Goal: Information Seeking & Learning: Learn about a topic

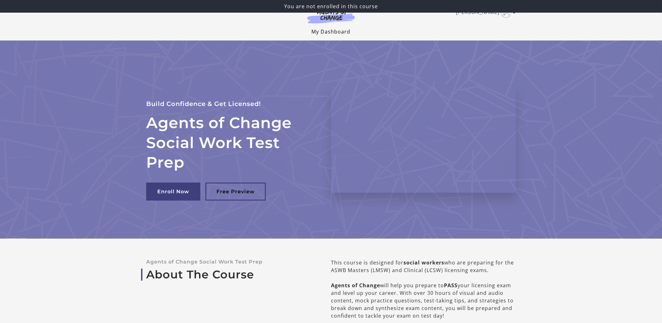
click at [326, 33] on link "My Dashboard" at bounding box center [331, 31] width 39 height 7
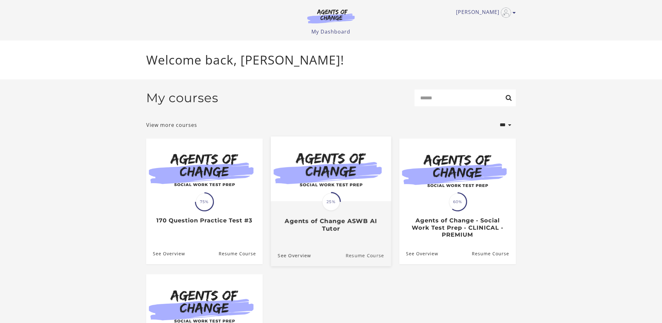
click at [377, 257] on link "Resume Course" at bounding box center [369, 255] width 46 height 21
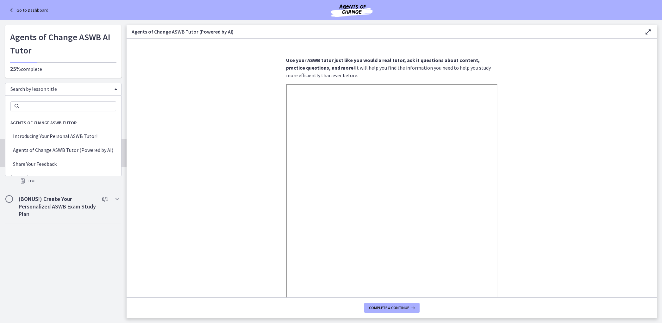
click at [112, 88] on div "Search by lesson title" at bounding box center [63, 89] width 117 height 13
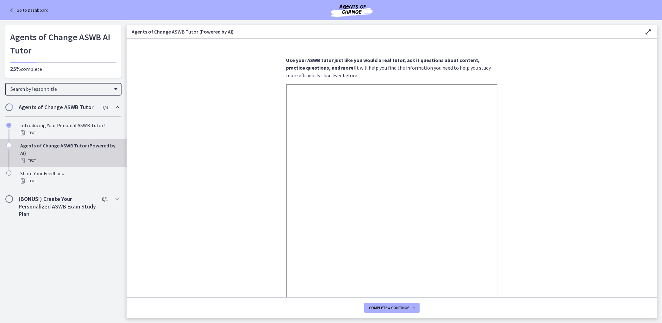
click at [38, 9] on link "Go to Dashboard" at bounding box center [28, 10] width 41 height 8
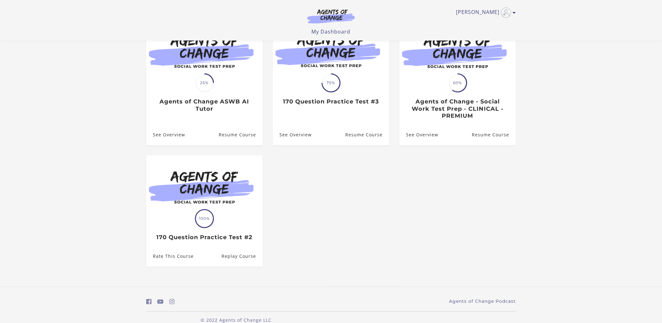
scroll to position [80, 0]
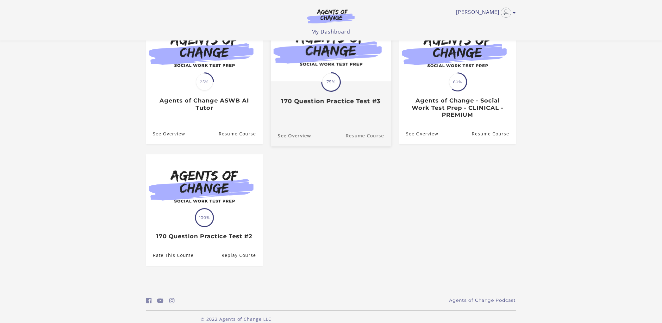
click at [366, 134] on link "Resume Course" at bounding box center [369, 135] width 46 height 21
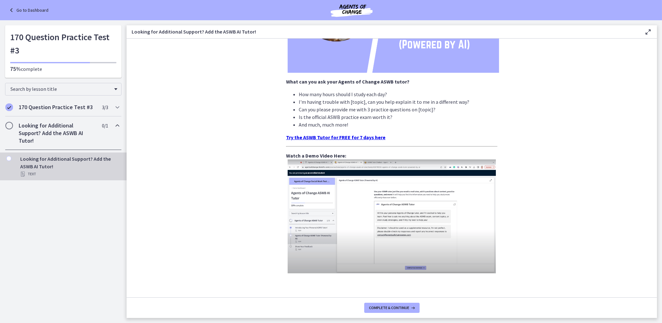
scroll to position [164, 0]
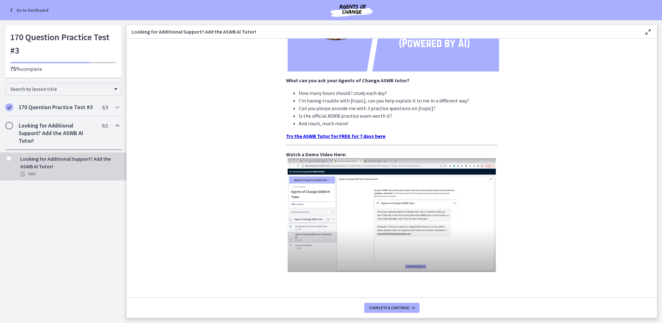
click at [317, 136] on strong "Try the ASWB Tutor for FREE for 7 days here" at bounding box center [335, 136] width 99 height 6
click at [21, 9] on link "Go to Dashboard" at bounding box center [28, 10] width 41 height 8
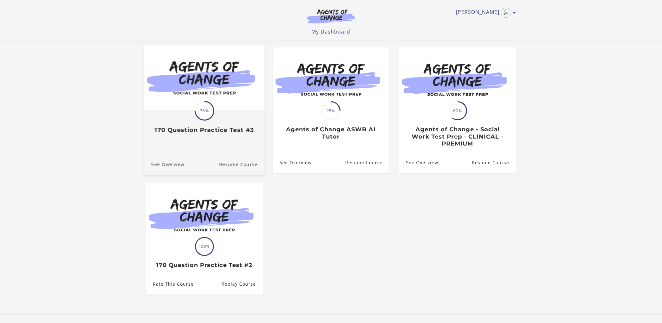
scroll to position [51, 0]
click at [228, 166] on link "Resume Course" at bounding box center [242, 164] width 46 height 21
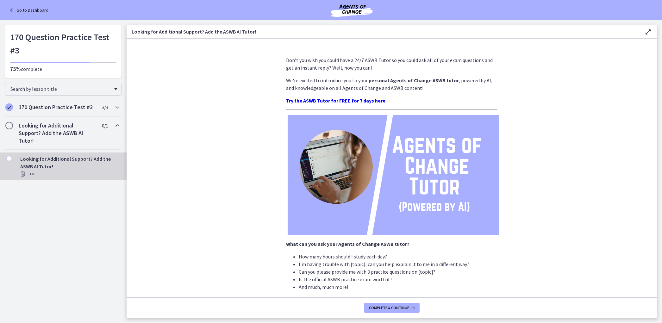
click at [18, 10] on link "Go to Dashboard" at bounding box center [28, 10] width 41 height 8
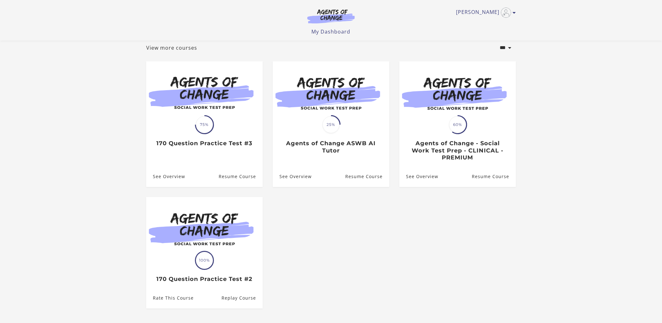
scroll to position [37, 0]
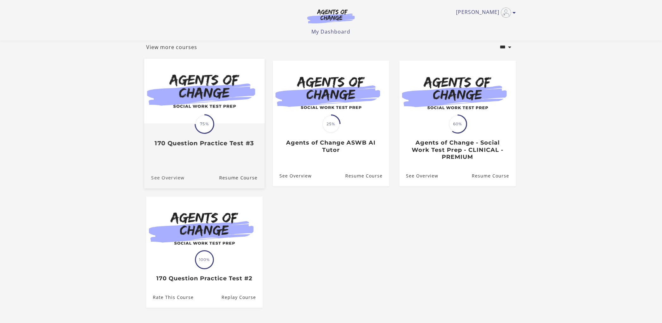
click at [171, 178] on link "See Overview" at bounding box center [164, 177] width 40 height 21
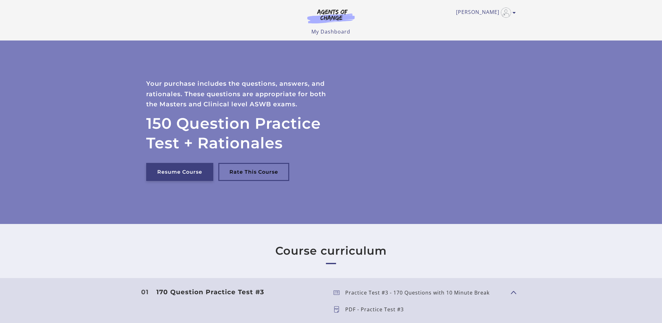
click at [173, 175] on link "Resume Course" at bounding box center [179, 172] width 67 height 18
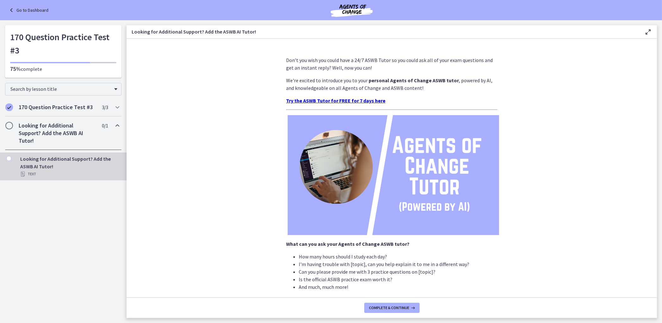
click at [22, 10] on link "Go to Dashboard" at bounding box center [28, 10] width 41 height 8
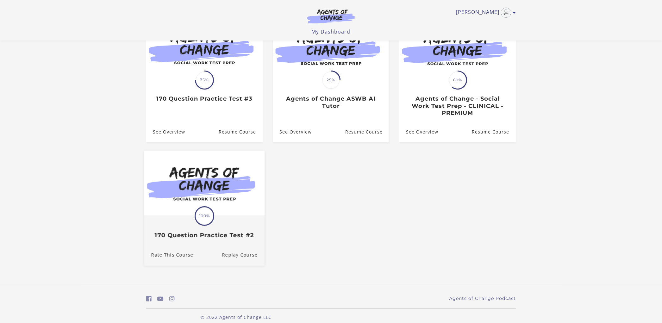
scroll to position [90, 0]
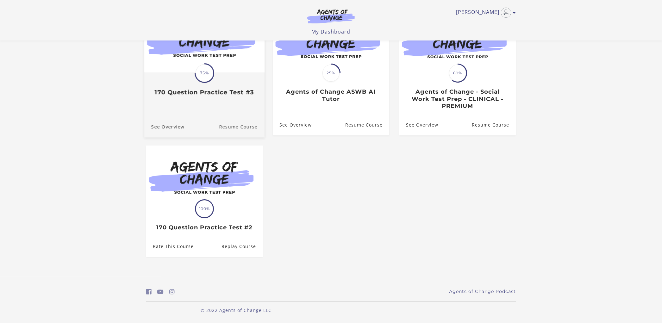
click at [239, 127] on link "Resume Course" at bounding box center [242, 126] width 46 height 21
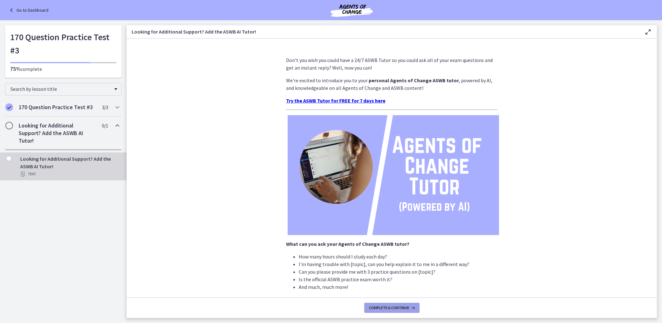
click at [398, 310] on span "Complete & continue" at bounding box center [389, 308] width 40 height 5
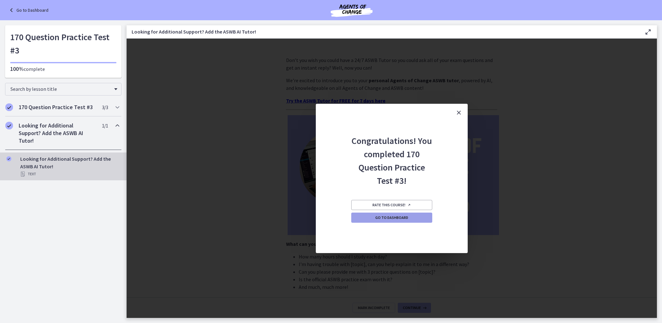
click at [391, 221] on link "Go to Dashboard" at bounding box center [391, 218] width 81 height 10
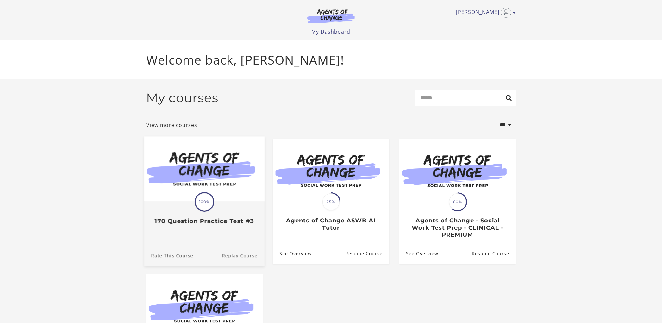
click at [241, 257] on link "Replay Course" at bounding box center [243, 255] width 43 height 21
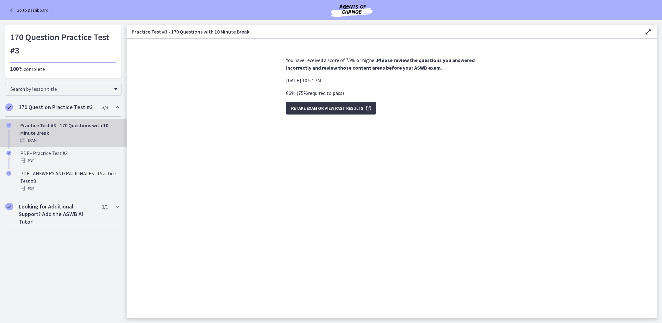
click at [331, 107] on span "Retake Exam OR View Past Results" at bounding box center [327, 108] width 72 height 8
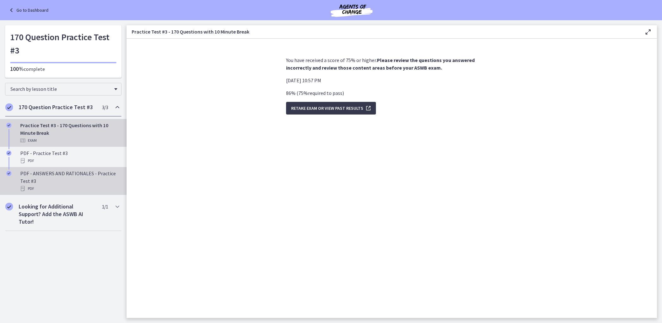
click at [62, 178] on div "PDF - ANSWERS AND RATIONALES - Practice Test #3 PDF" at bounding box center [69, 181] width 99 height 23
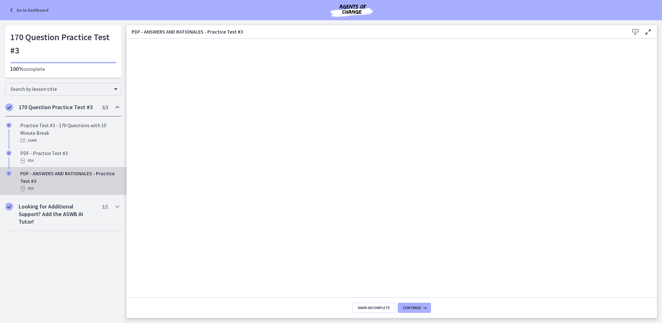
drag, startPoint x: 659, startPoint y: 97, endPoint x: 658, endPoint y: 106, distance: 9.2
click at [659, 99] on main "PDF - ANSWERS AND RATIONALES - Practice Test #3 Download Enable fullscreen Mark…" at bounding box center [395, 171] width 536 height 303
drag, startPoint x: 659, startPoint y: 96, endPoint x: 662, endPoint y: 49, distance: 46.3
click at [662, 49] on main "PDF - ANSWERS AND RATIONALES - Practice Test #3 Download Enable fullscreen Mark…" at bounding box center [395, 171] width 536 height 303
drag, startPoint x: 662, startPoint y: 49, endPoint x: 648, endPoint y: -19, distance: 70.0
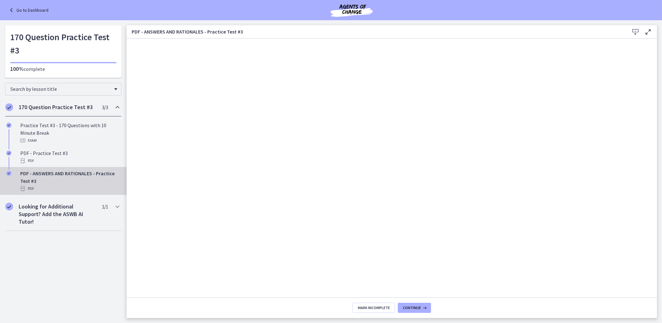
click at [648, 0] on div "Skip to main content Go to Dashboard Go to Dashboard Go to Dashboard 170 Questi…" at bounding box center [331, 161] width 662 height 323
click at [661, 55] on main "PDF - ANSWERS AND RATIONALES - Practice Test #3 Download Enable fullscreen Mark…" at bounding box center [395, 171] width 536 height 303
click at [659, 54] on main "PDF - ANSWERS AND RATIONALES - Practice Test #3 Download Enable fullscreen Mark…" at bounding box center [395, 171] width 536 height 303
click at [660, 59] on main "PDF - ANSWERS AND RATIONALES - Practice Test #3 Download Enable fullscreen Mark…" at bounding box center [395, 171] width 536 height 303
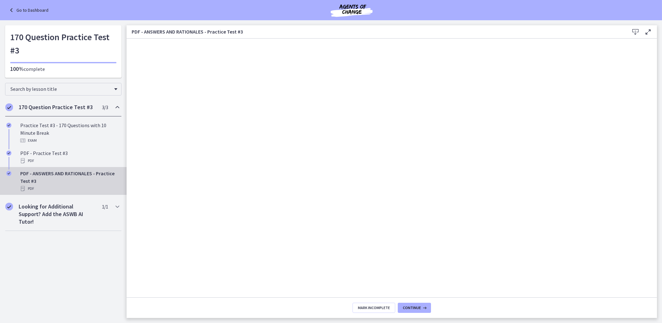
click at [28, 8] on link "Go to Dashboard" at bounding box center [28, 10] width 41 height 8
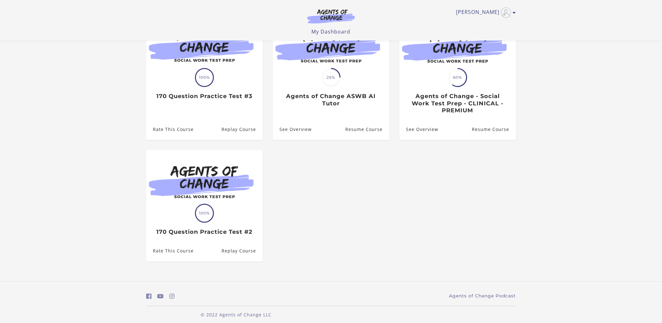
scroll to position [90, 0]
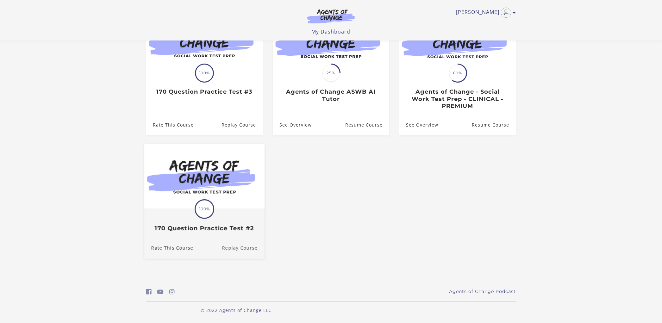
click at [234, 248] on link "Replay Course" at bounding box center [243, 247] width 43 height 21
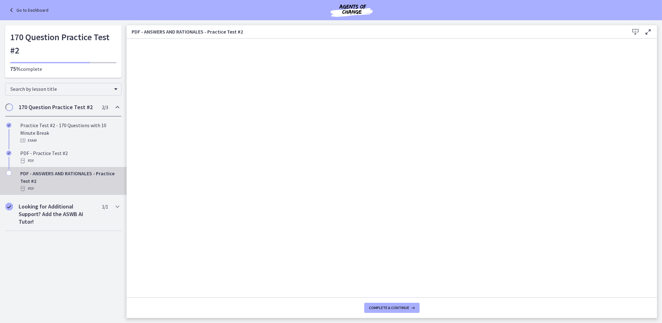
click at [65, 179] on div "PDF - ANSWERS AND RATIONALES - Practice Test #2 PDF" at bounding box center [69, 181] width 99 height 23
click at [20, 10] on link "Go to Dashboard" at bounding box center [28, 10] width 41 height 8
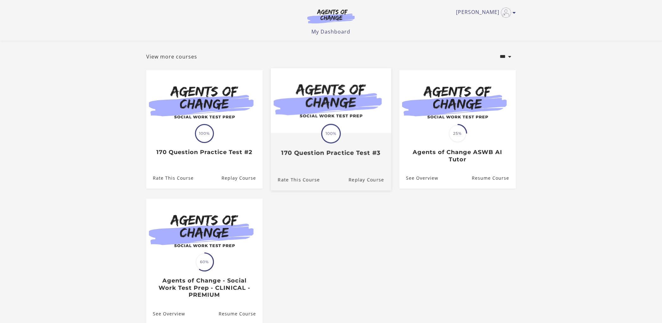
scroll to position [97, 0]
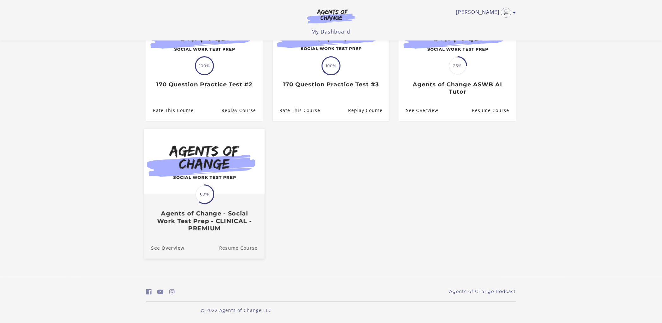
click at [227, 249] on link "Resume Course" at bounding box center [242, 247] width 46 height 21
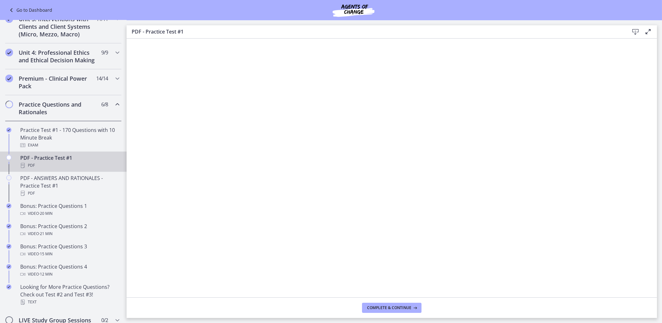
scroll to position [227, 0]
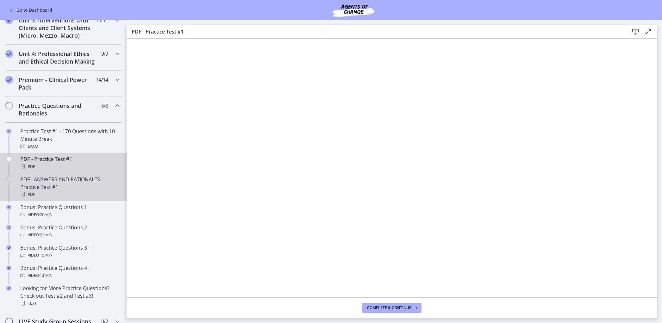
click at [68, 179] on div "PDF - ANSWERS AND RATIONALES - Practice Test #1 PDF" at bounding box center [69, 187] width 99 height 23
